Goal: Find specific page/section: Find specific page/section

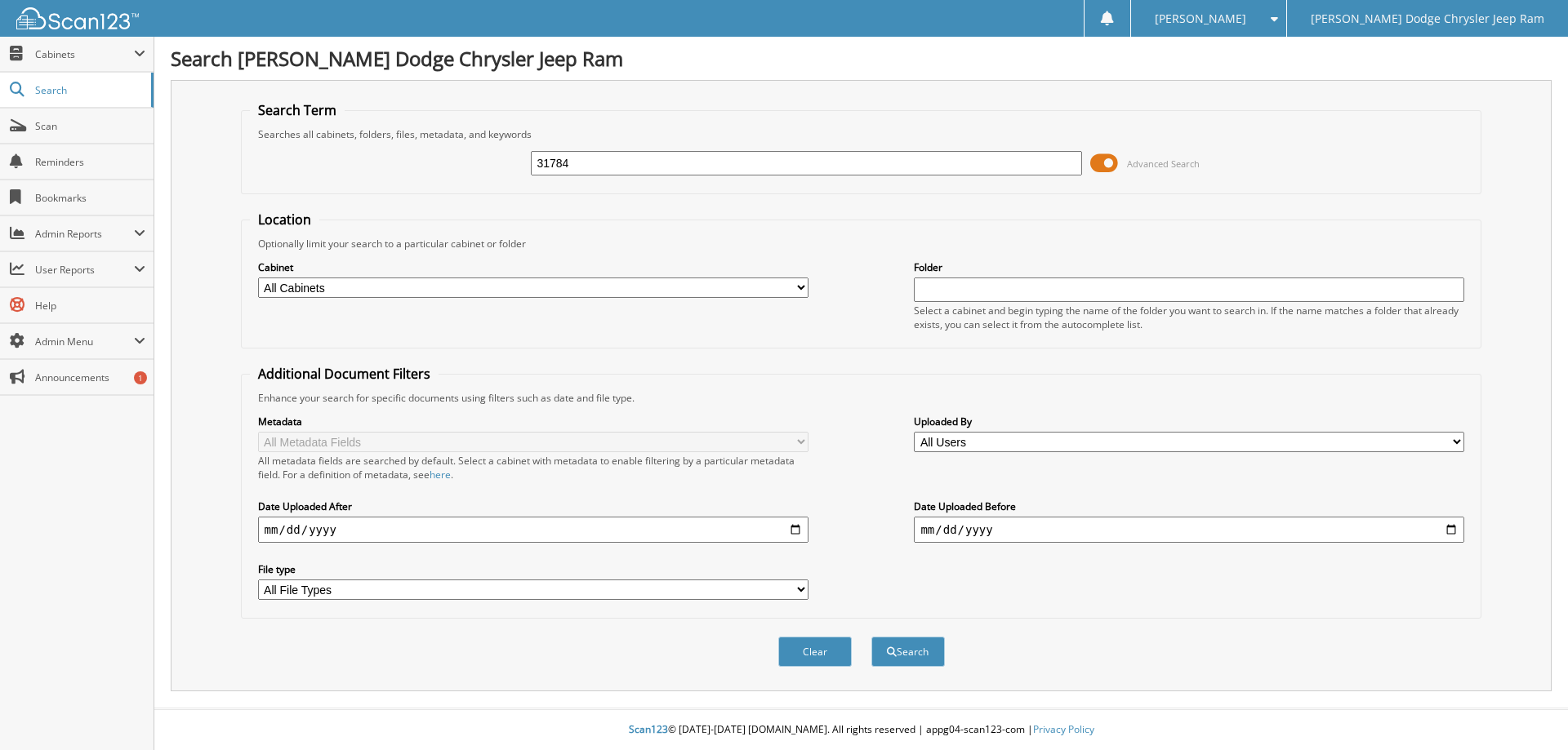
type input "31784"
click at [871, 637] on button "Search" at bounding box center [907, 652] width 73 height 30
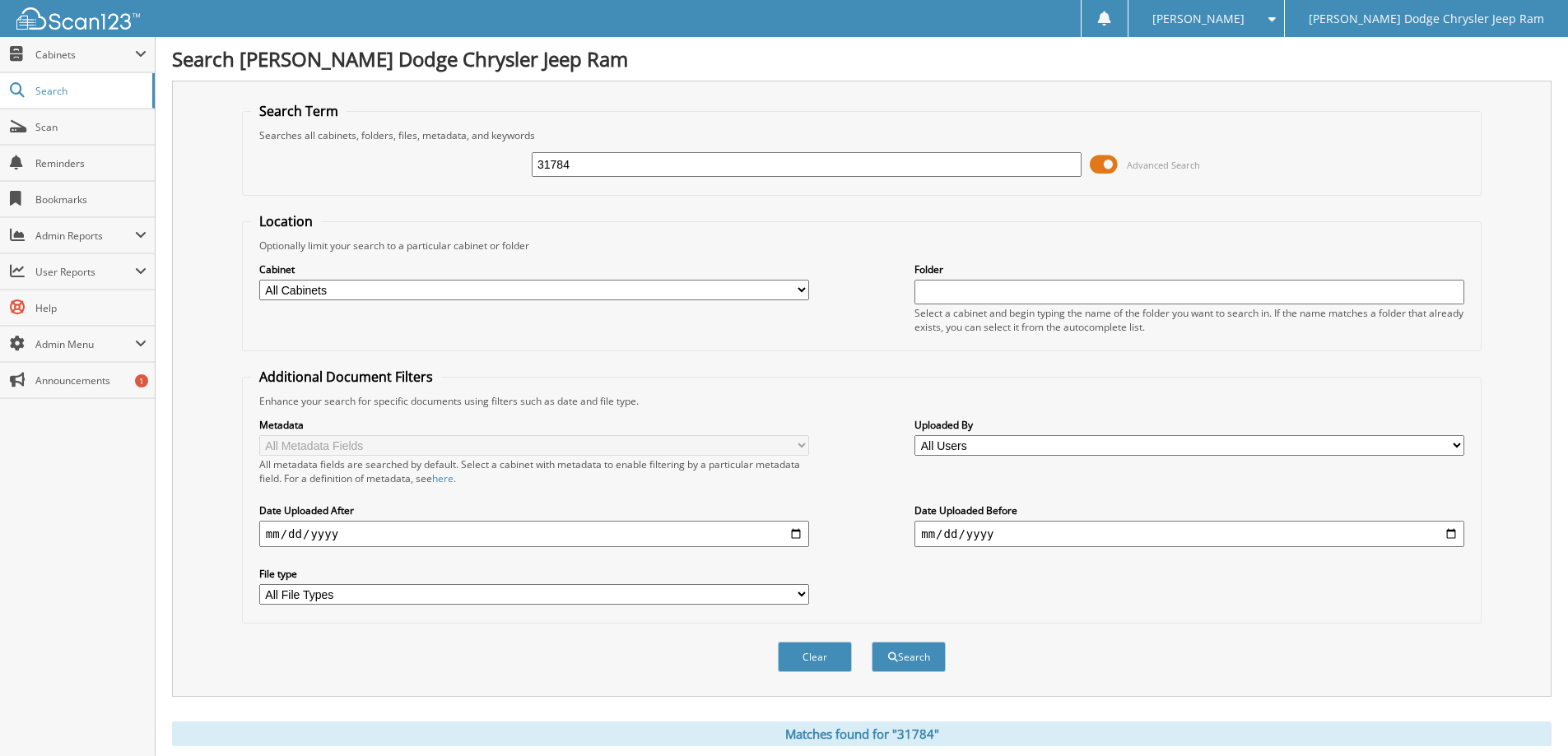
scroll to position [329, 0]
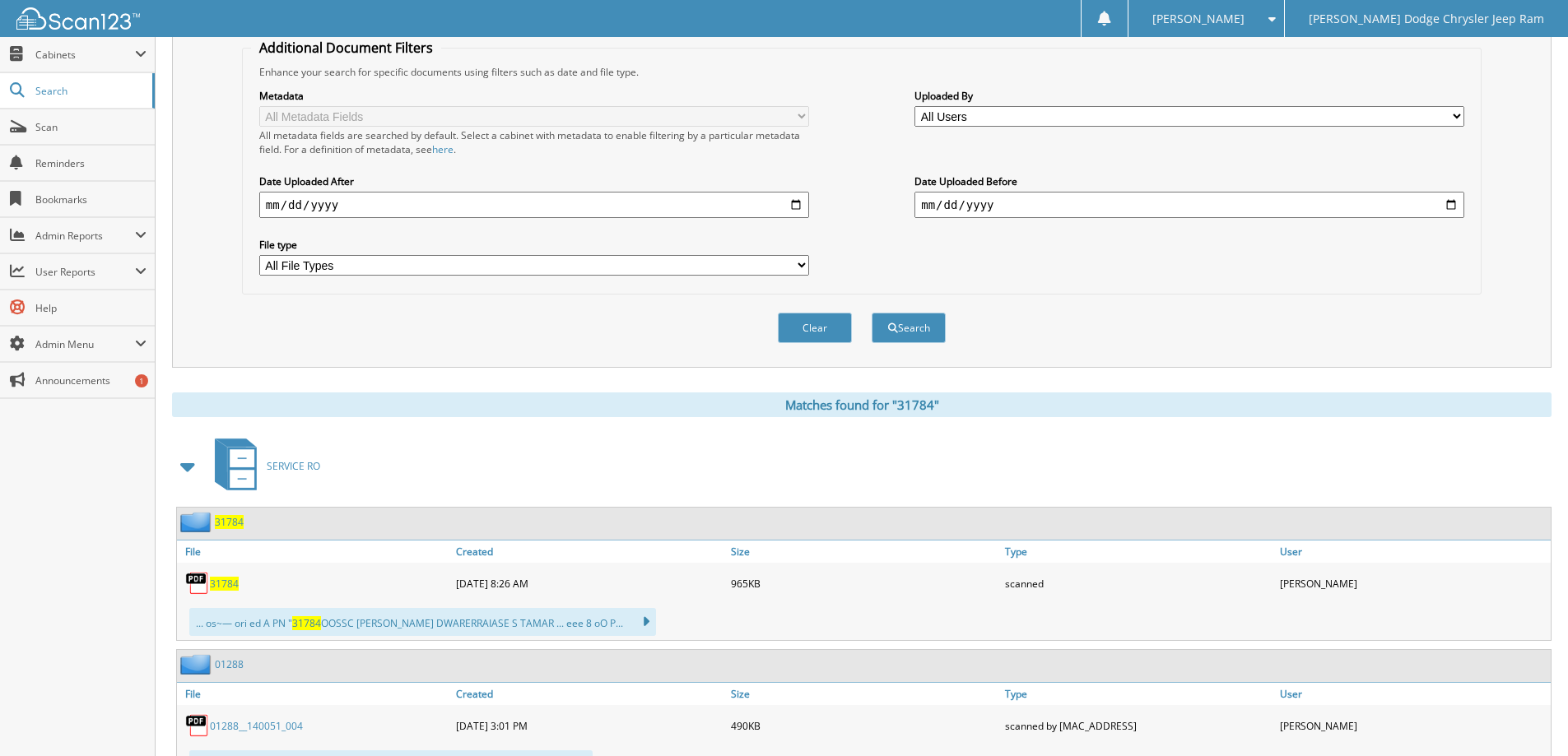
click at [227, 581] on span "31784" at bounding box center [223, 584] width 29 height 14
